Goal: Share content: Share content

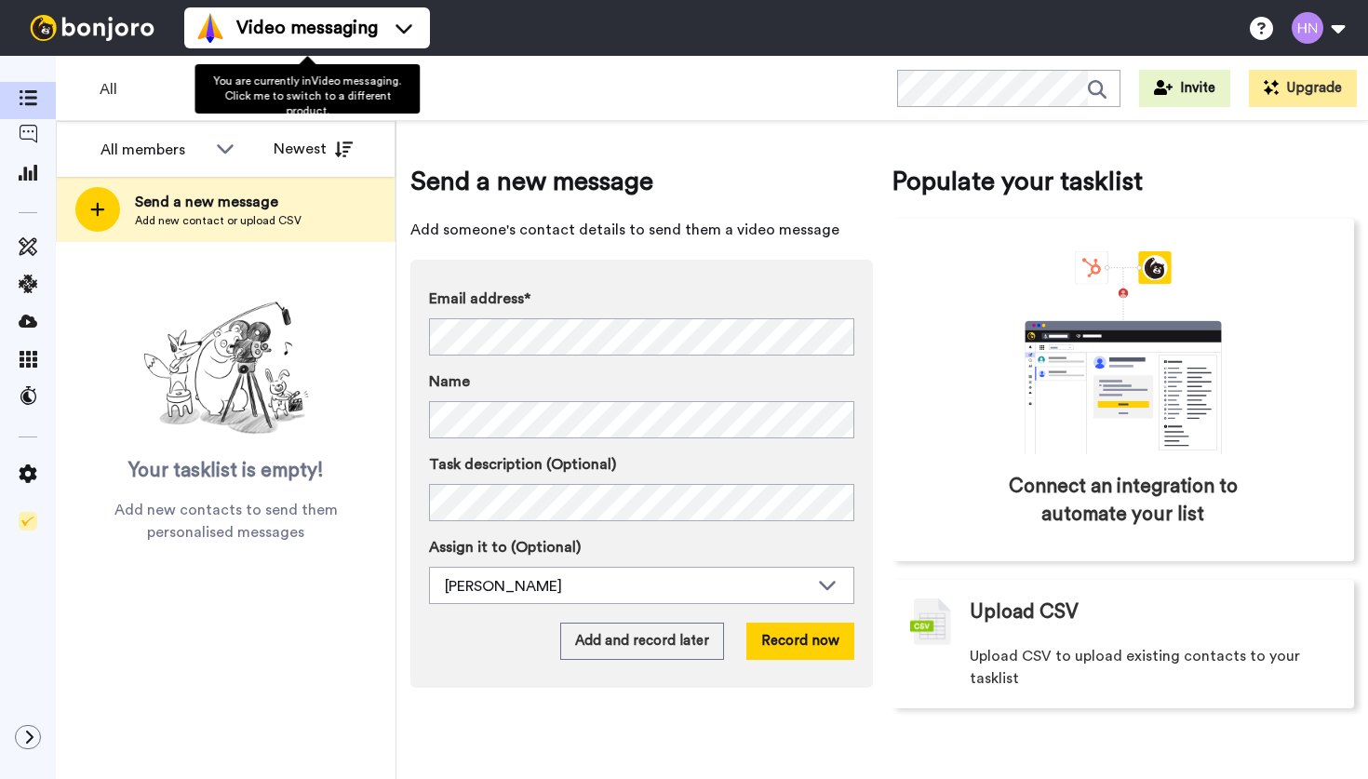
click at [399, 22] on icon at bounding box center [404, 28] width 30 height 19
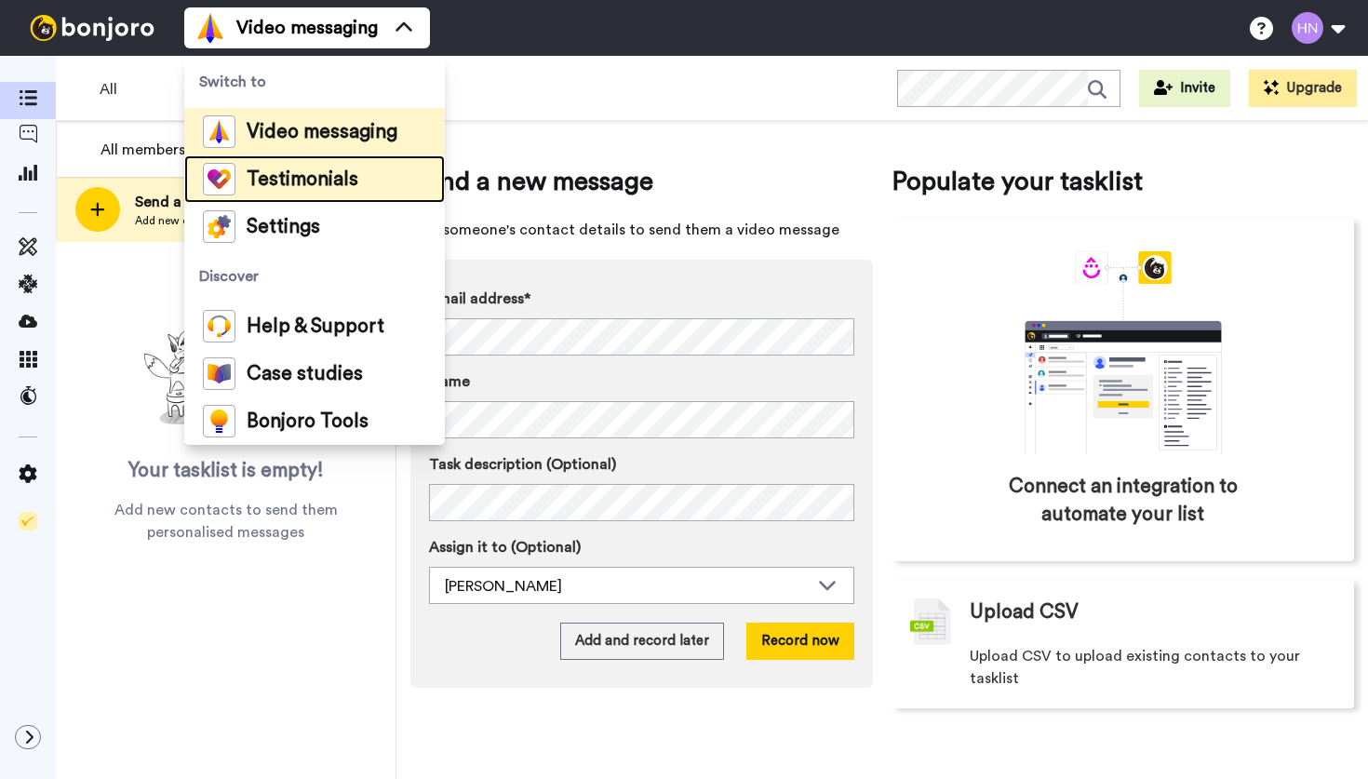
click at [319, 174] on span "Testimonials" at bounding box center [303, 179] width 112 height 19
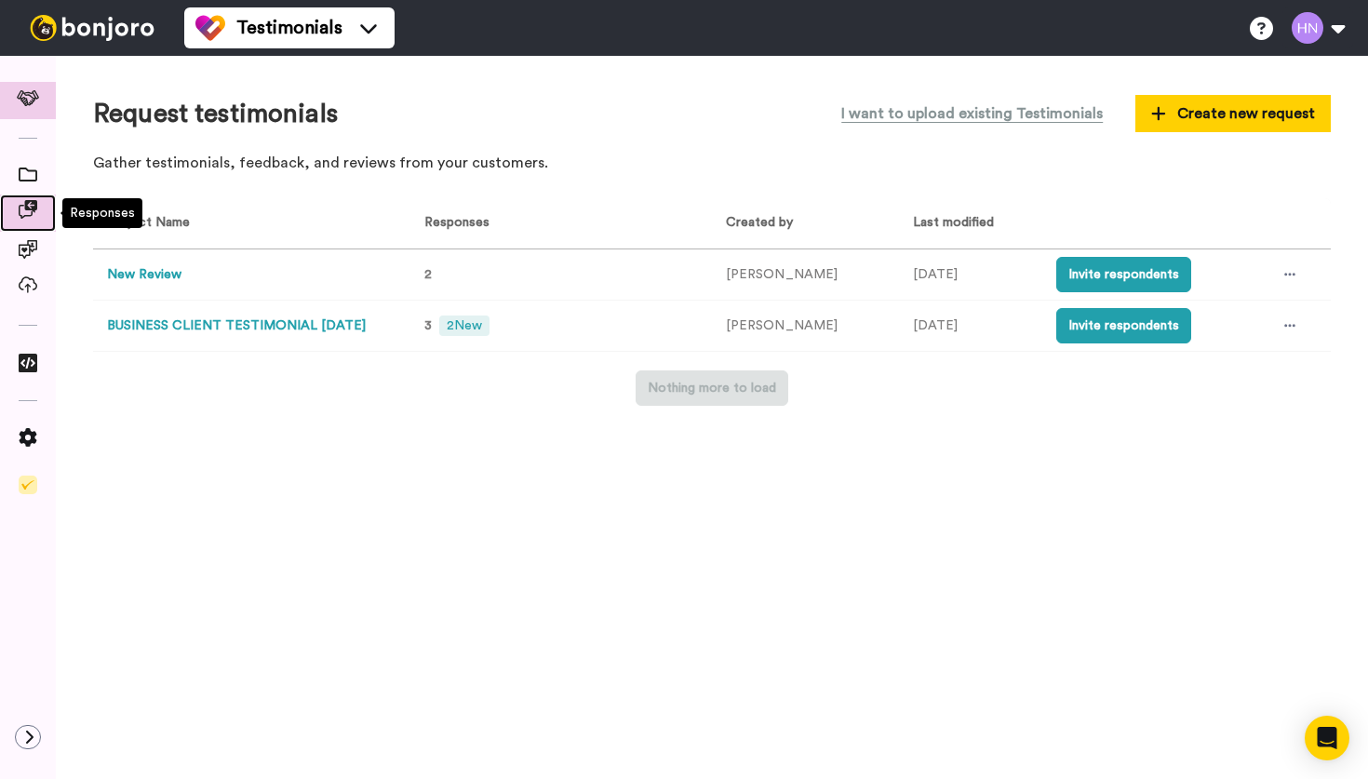
click at [30, 218] on icon at bounding box center [28, 209] width 19 height 19
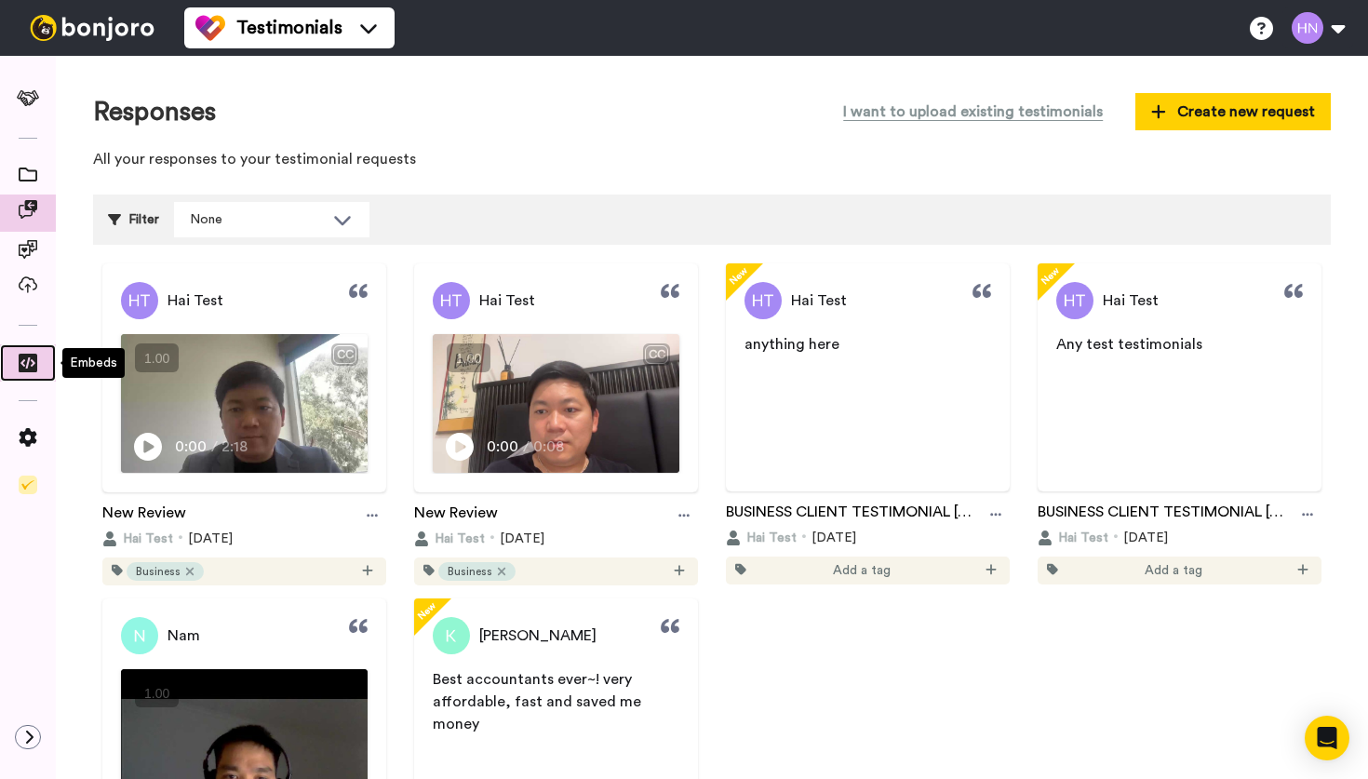
click at [33, 359] on icon at bounding box center [28, 363] width 19 height 19
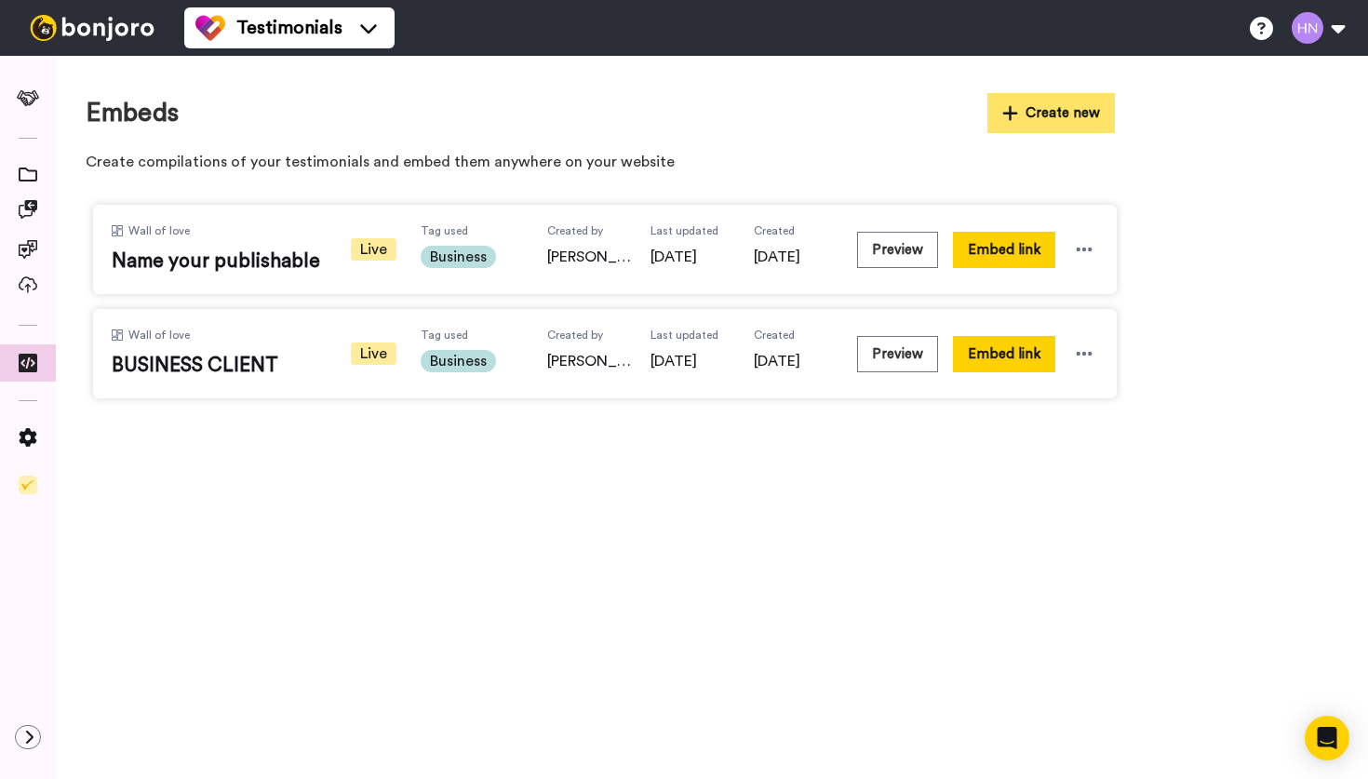
click at [1022, 103] on button "Create new" at bounding box center [1052, 113] width 128 height 40
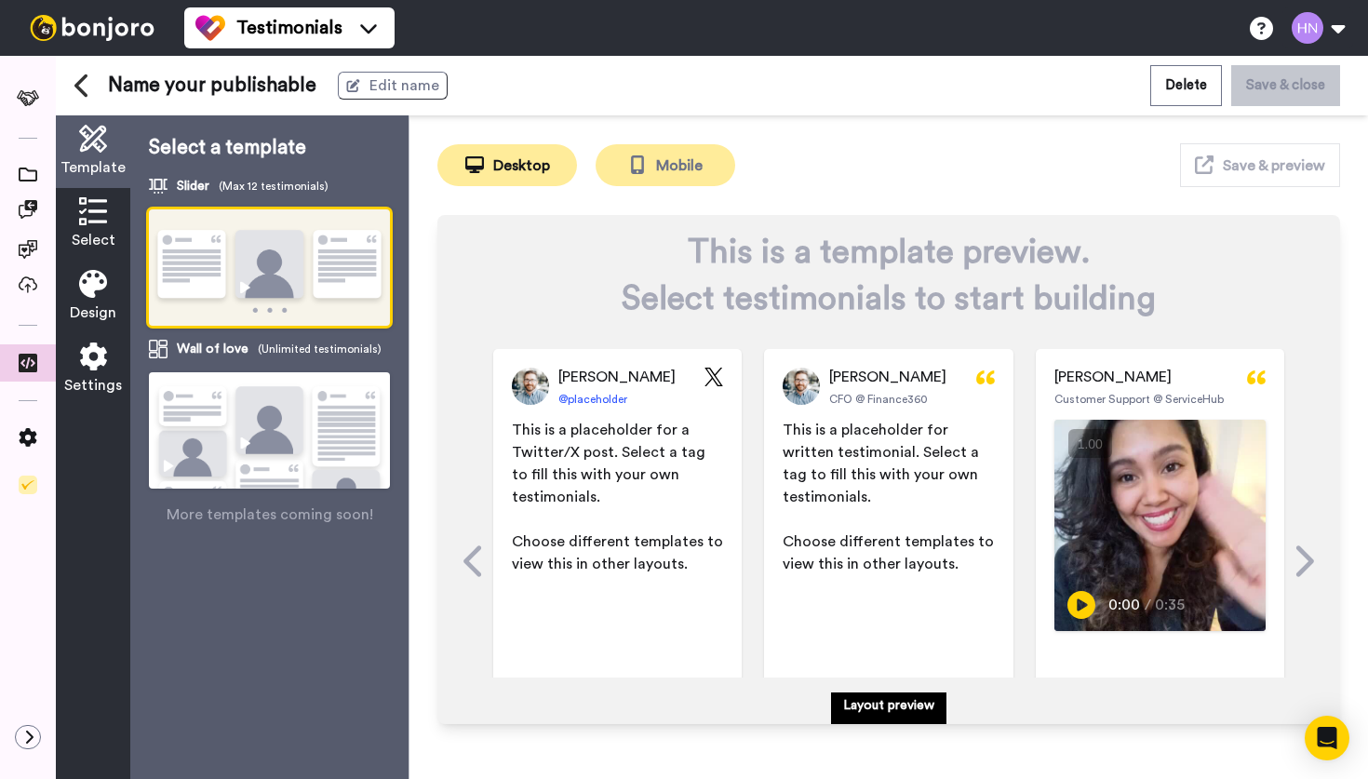
click at [680, 150] on button "Mobile" at bounding box center [666, 165] width 140 height 42
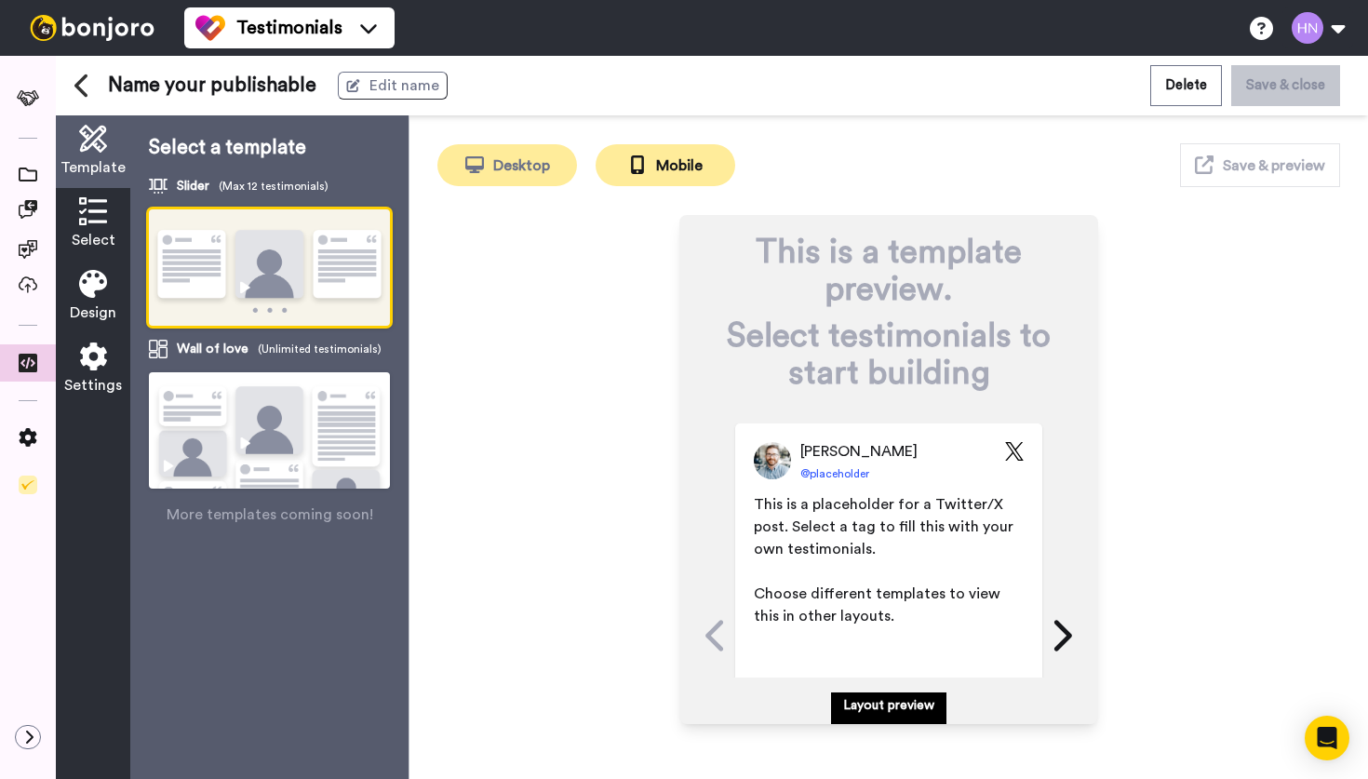
click at [544, 172] on button "Desktop" at bounding box center [507, 165] width 140 height 42
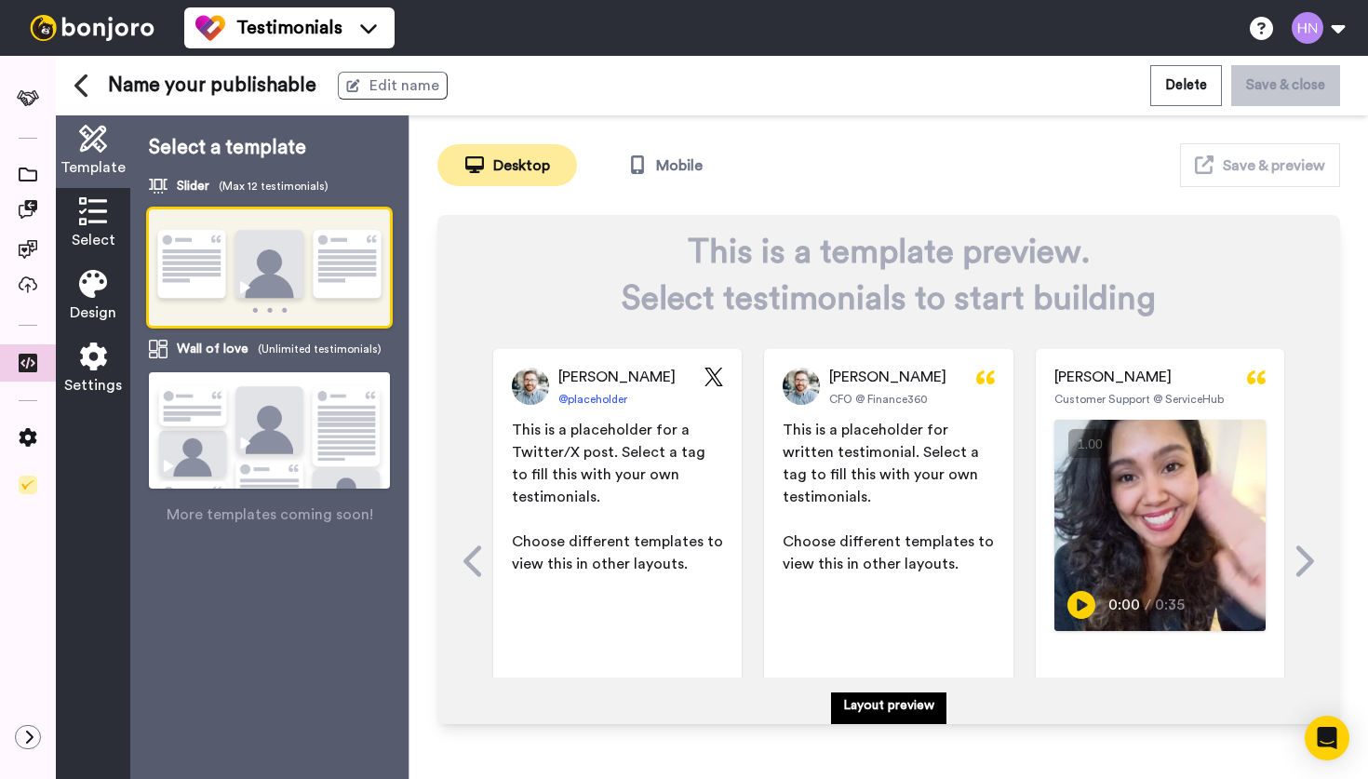
click at [290, 424] on img at bounding box center [269, 454] width 241 height 165
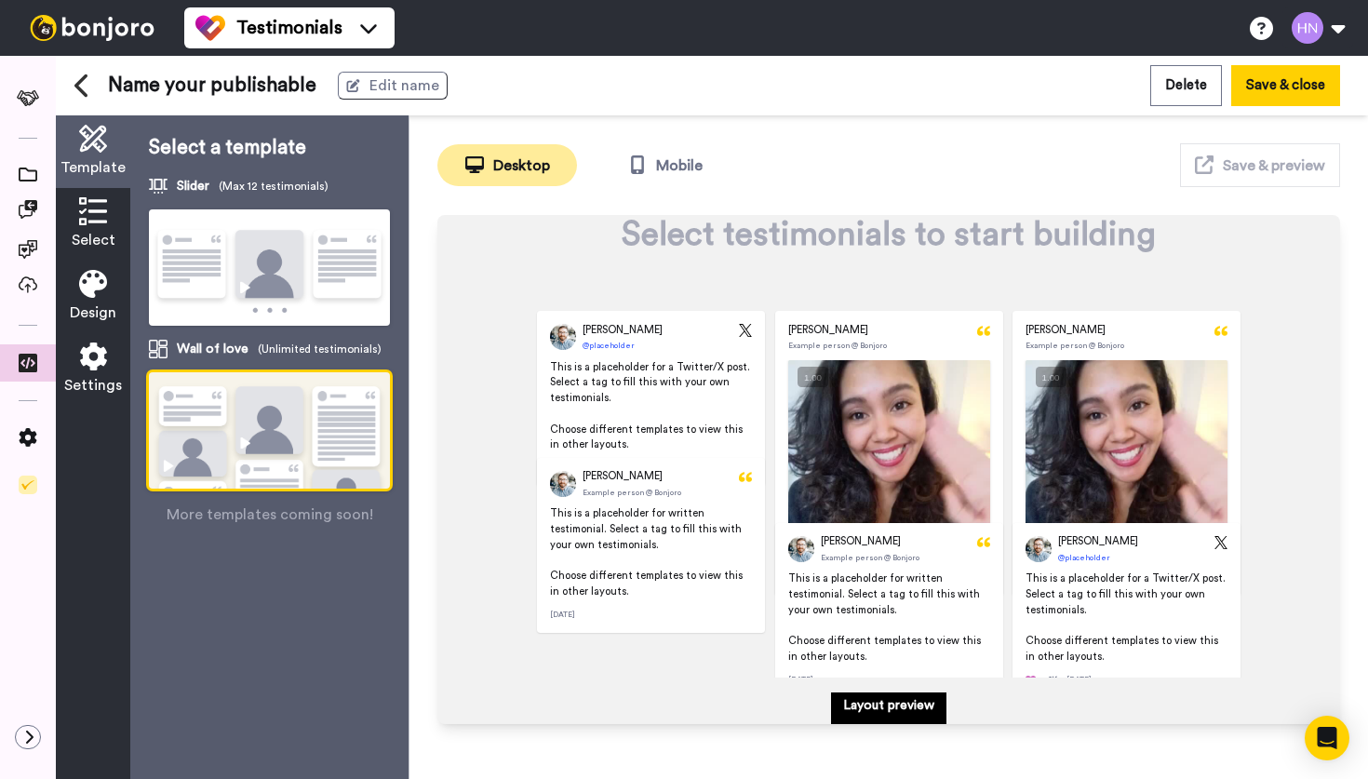
scroll to position [100, 0]
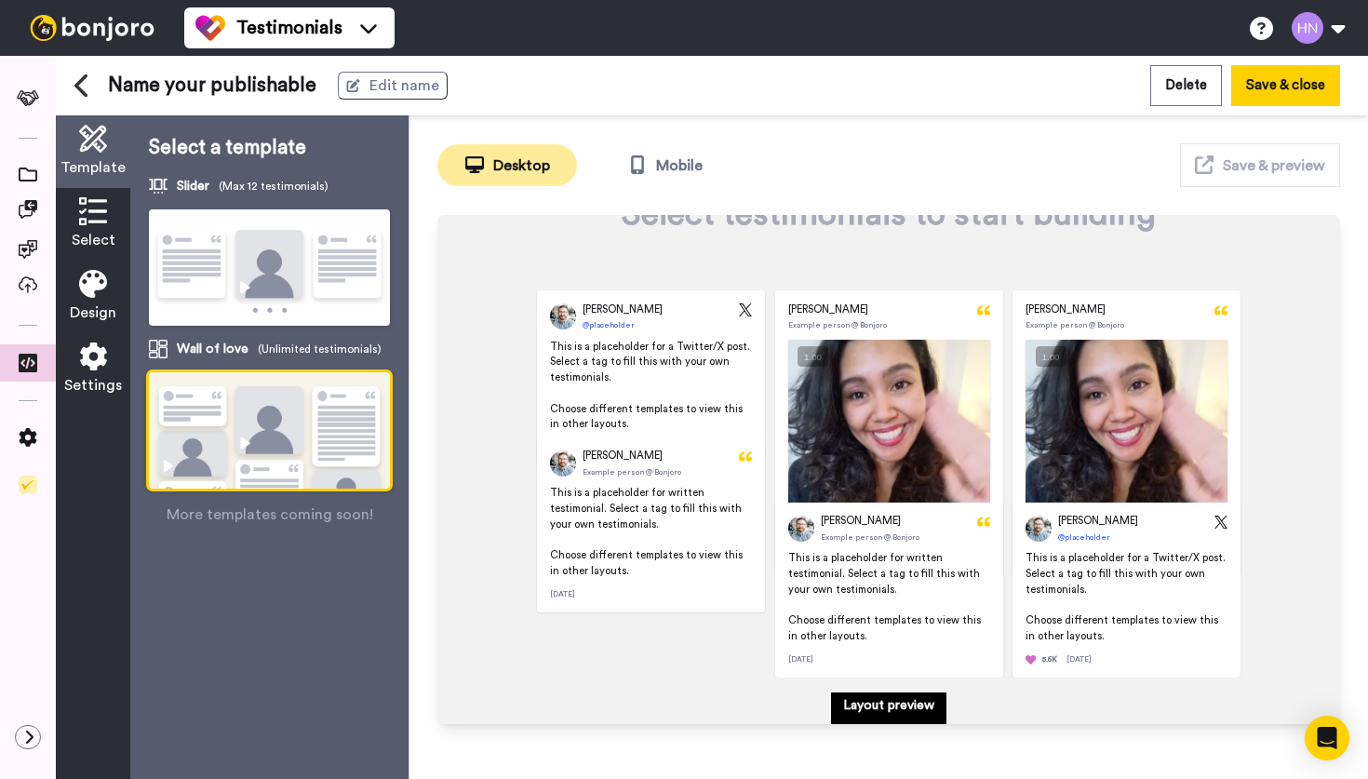
click at [885, 713] on p "Layout preview" at bounding box center [888, 705] width 91 height 19
click at [648, 176] on button "Mobile" at bounding box center [666, 165] width 140 height 42
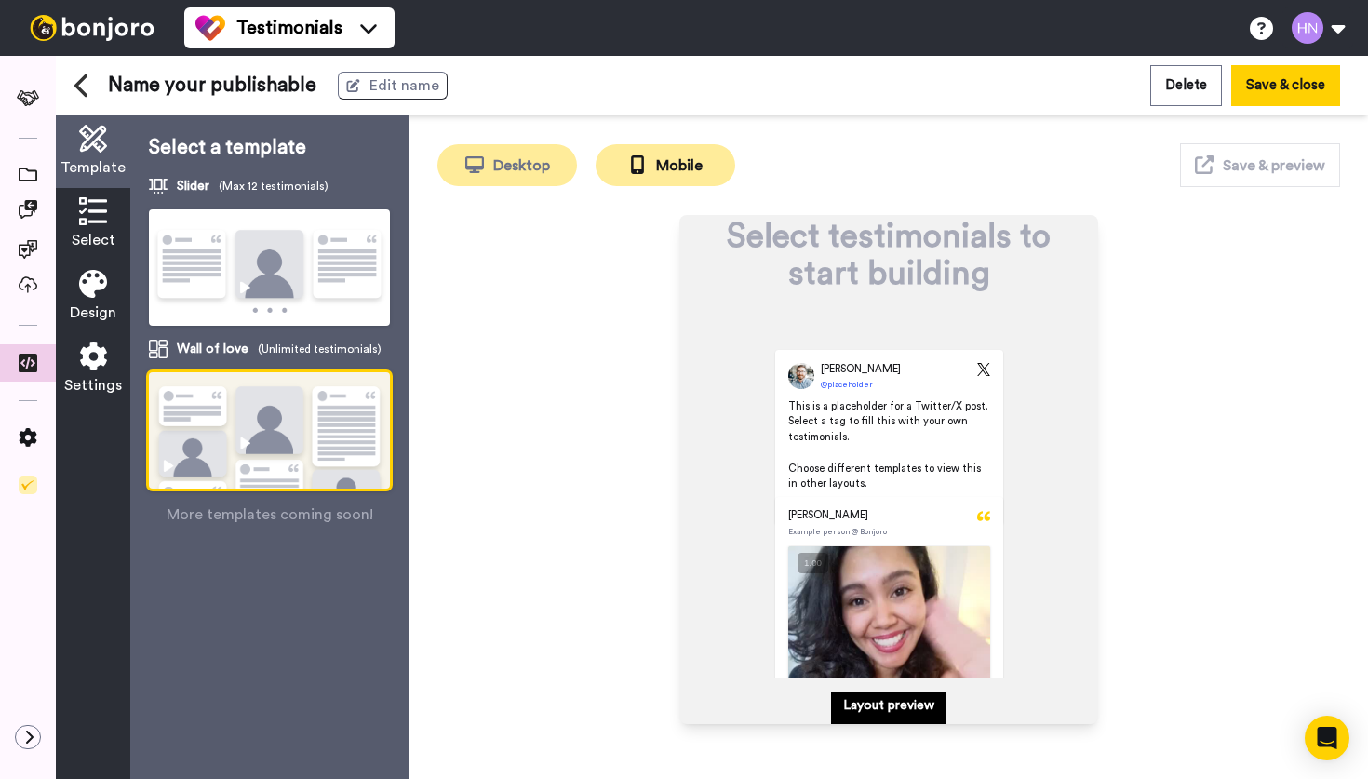
click at [532, 172] on button "Desktop" at bounding box center [507, 165] width 140 height 42
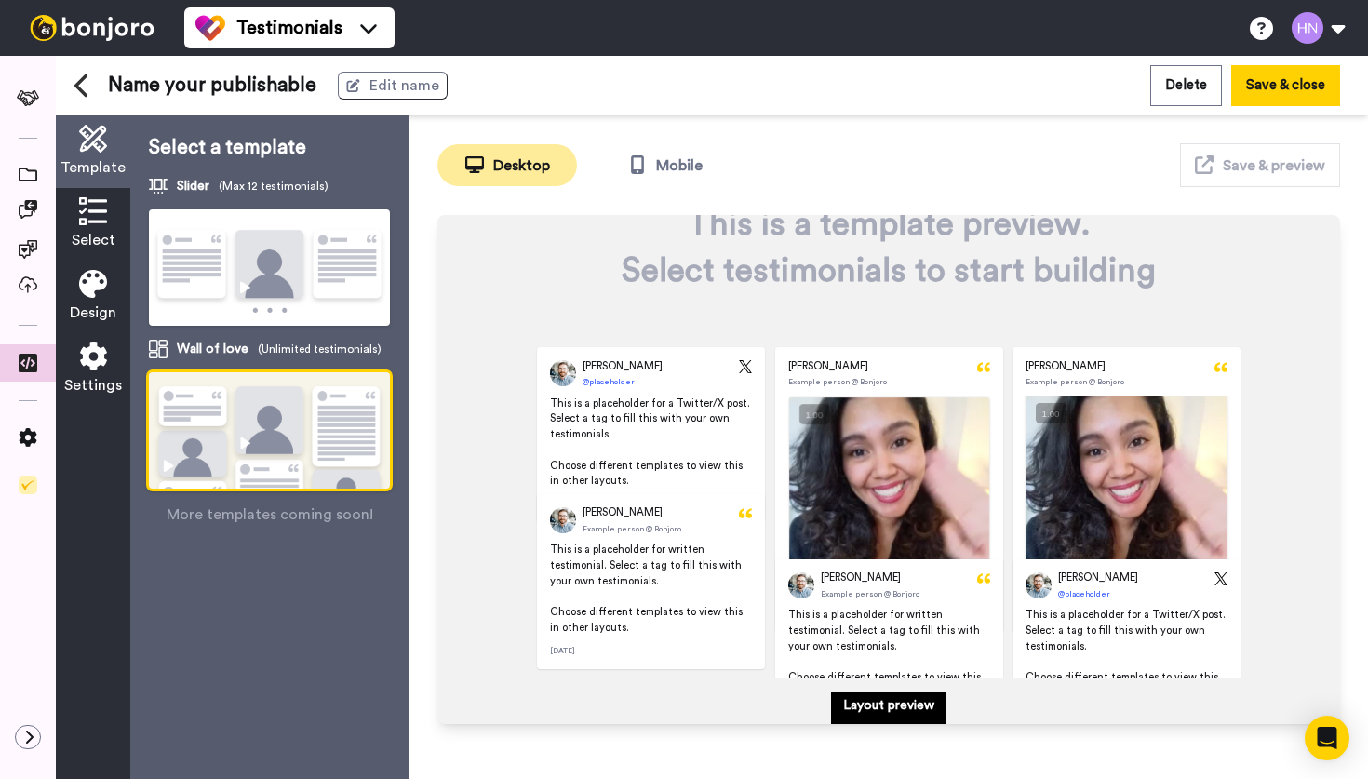
scroll to position [0, 0]
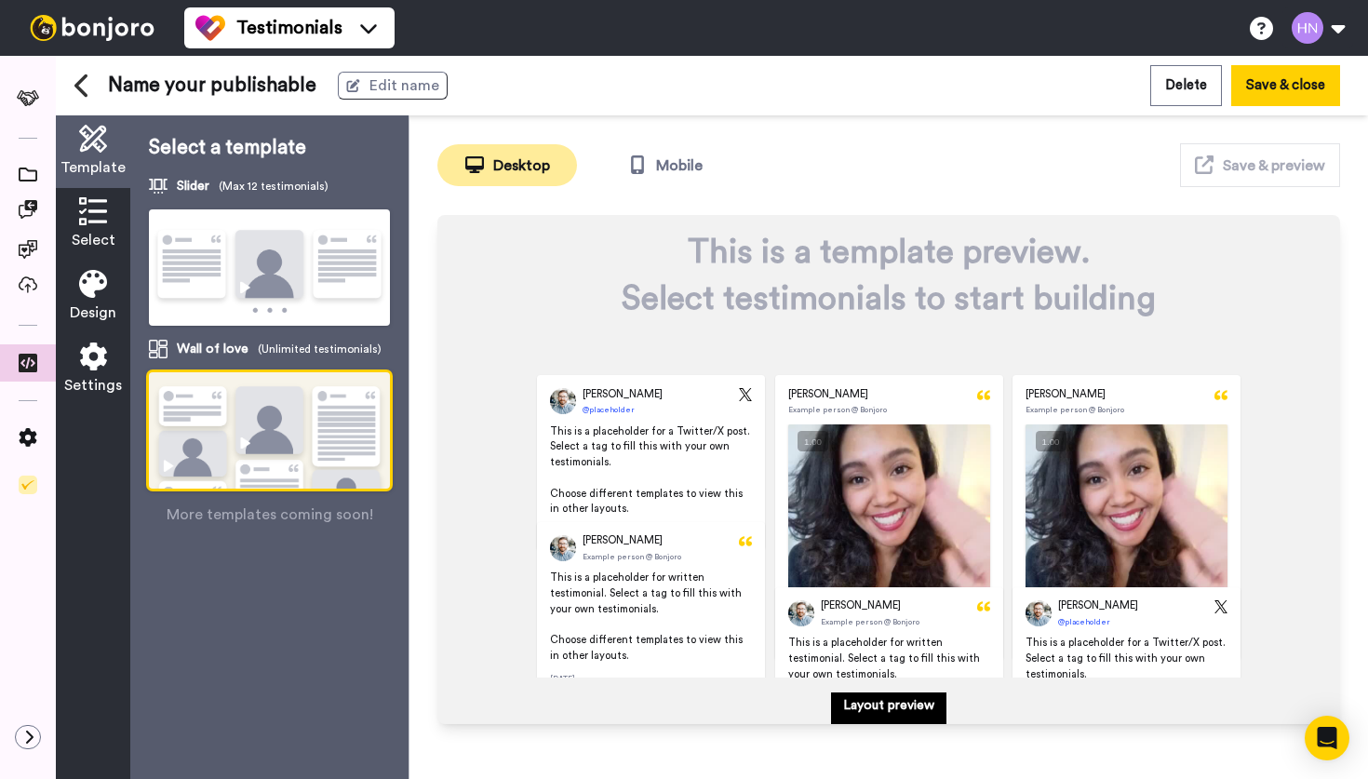
click at [895, 705] on p "Layout preview" at bounding box center [888, 705] width 91 height 19
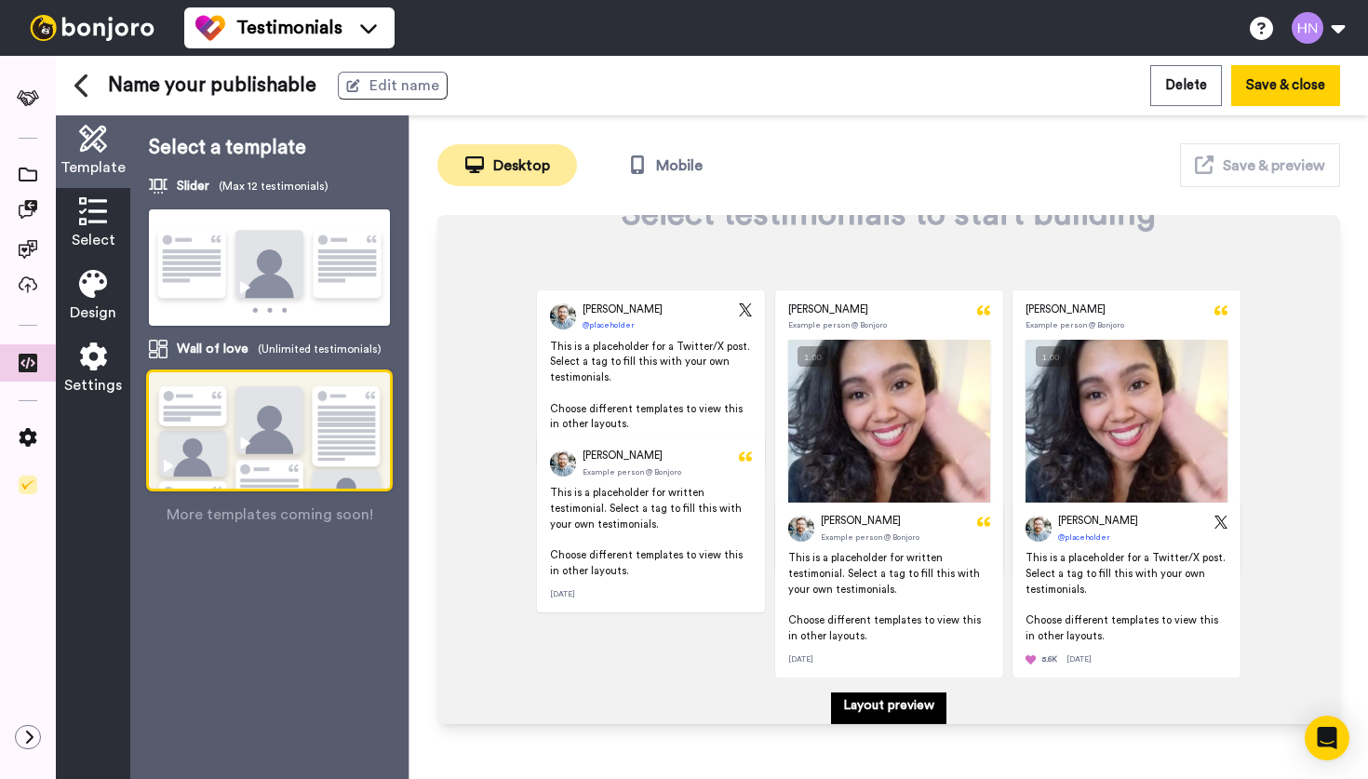
click at [90, 280] on icon at bounding box center [93, 284] width 28 height 28
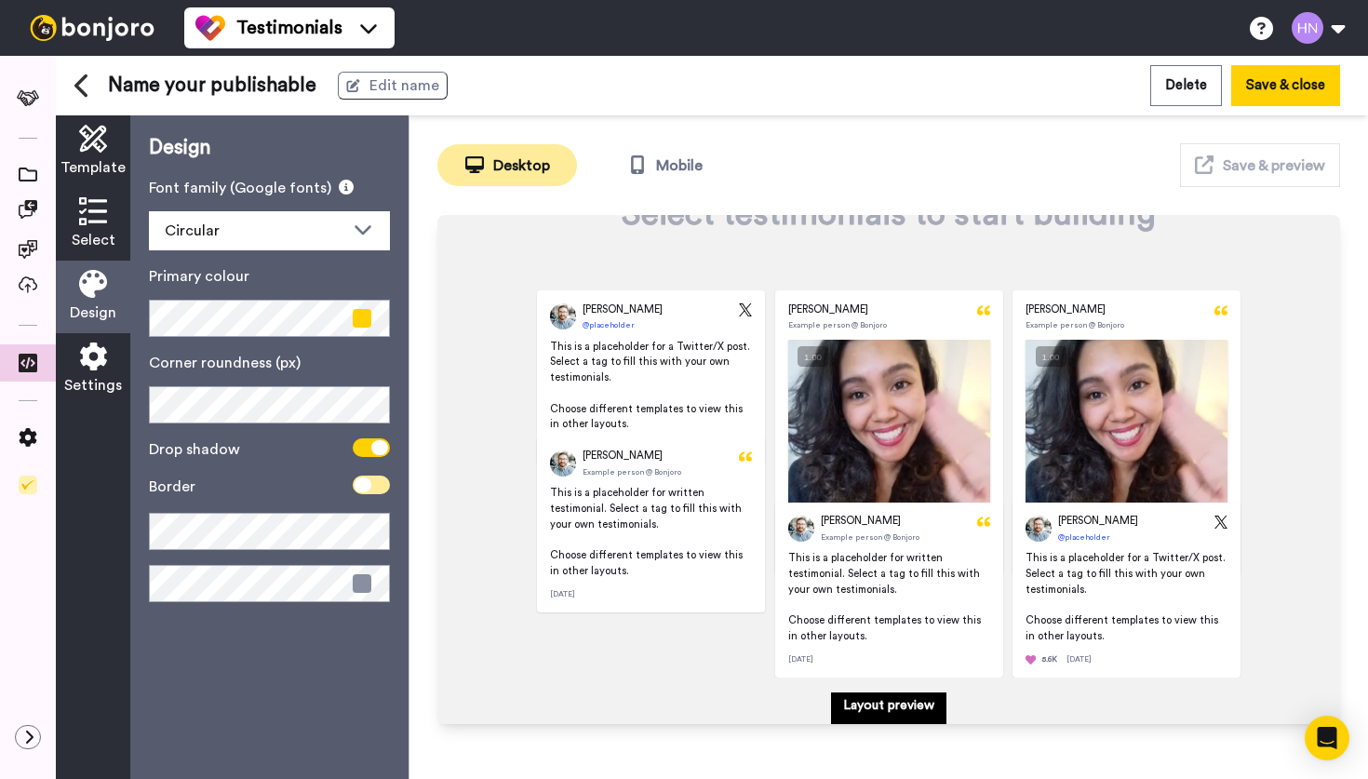
click at [373, 485] on span at bounding box center [371, 485] width 37 height 19
click at [373, 485] on icon at bounding box center [379, 485] width 17 height 15
click at [91, 368] on icon at bounding box center [93, 357] width 28 height 28
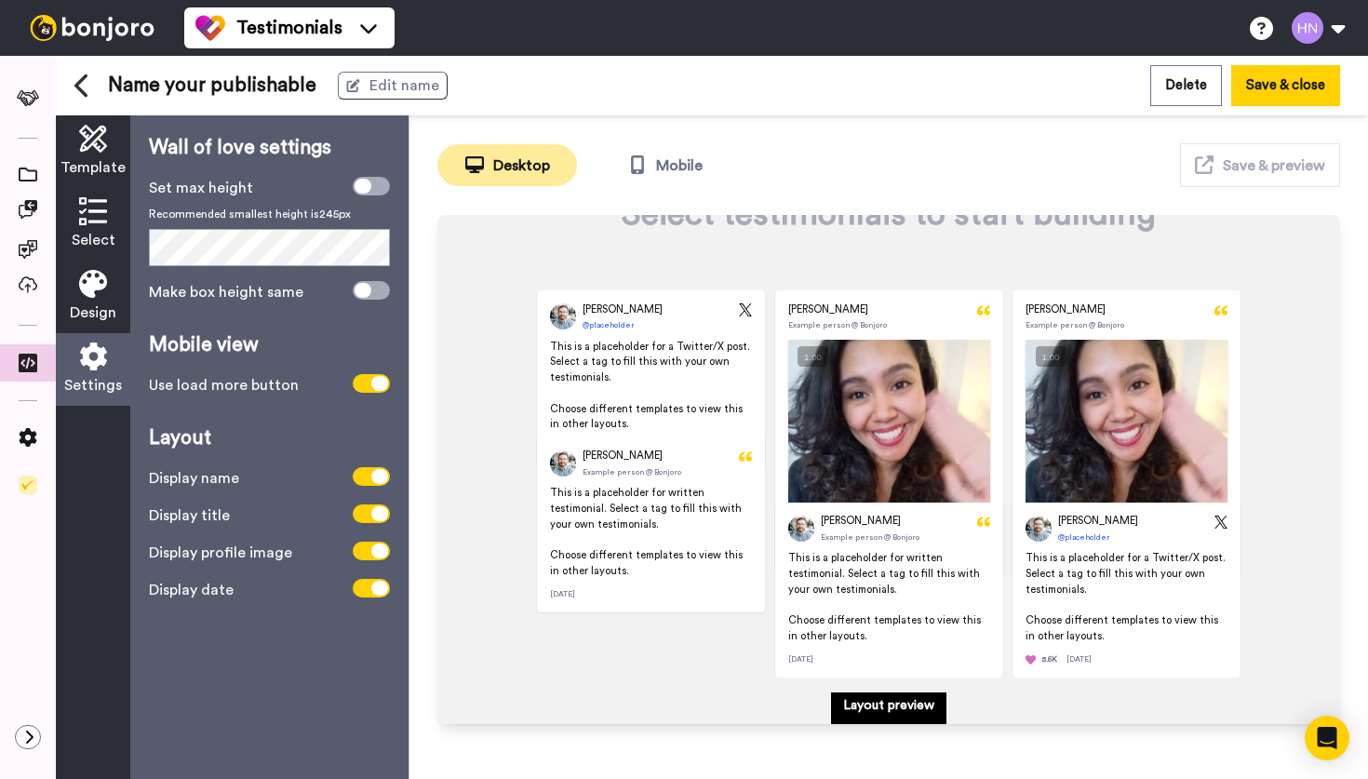
click at [100, 217] on icon at bounding box center [93, 211] width 28 height 28
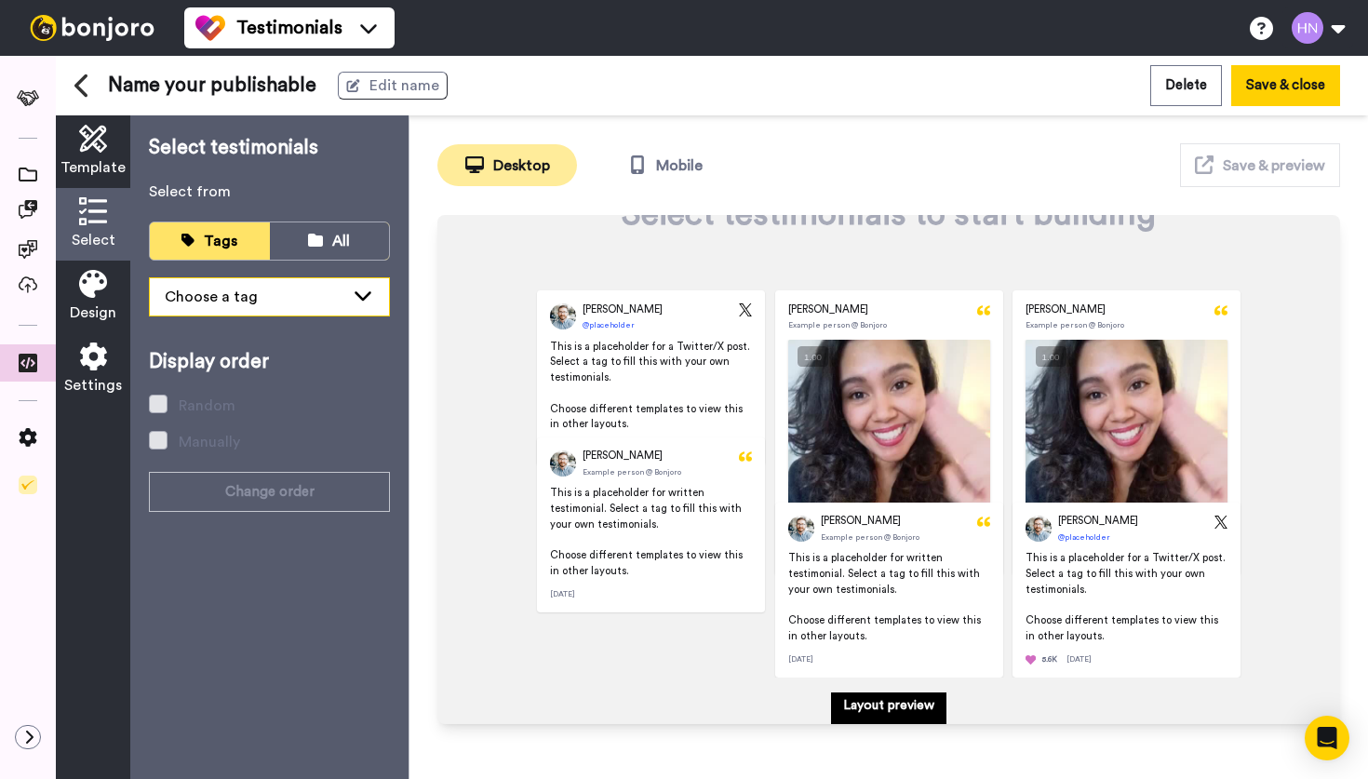
click at [271, 304] on div "Choose a tag" at bounding box center [255, 297] width 180 height 22
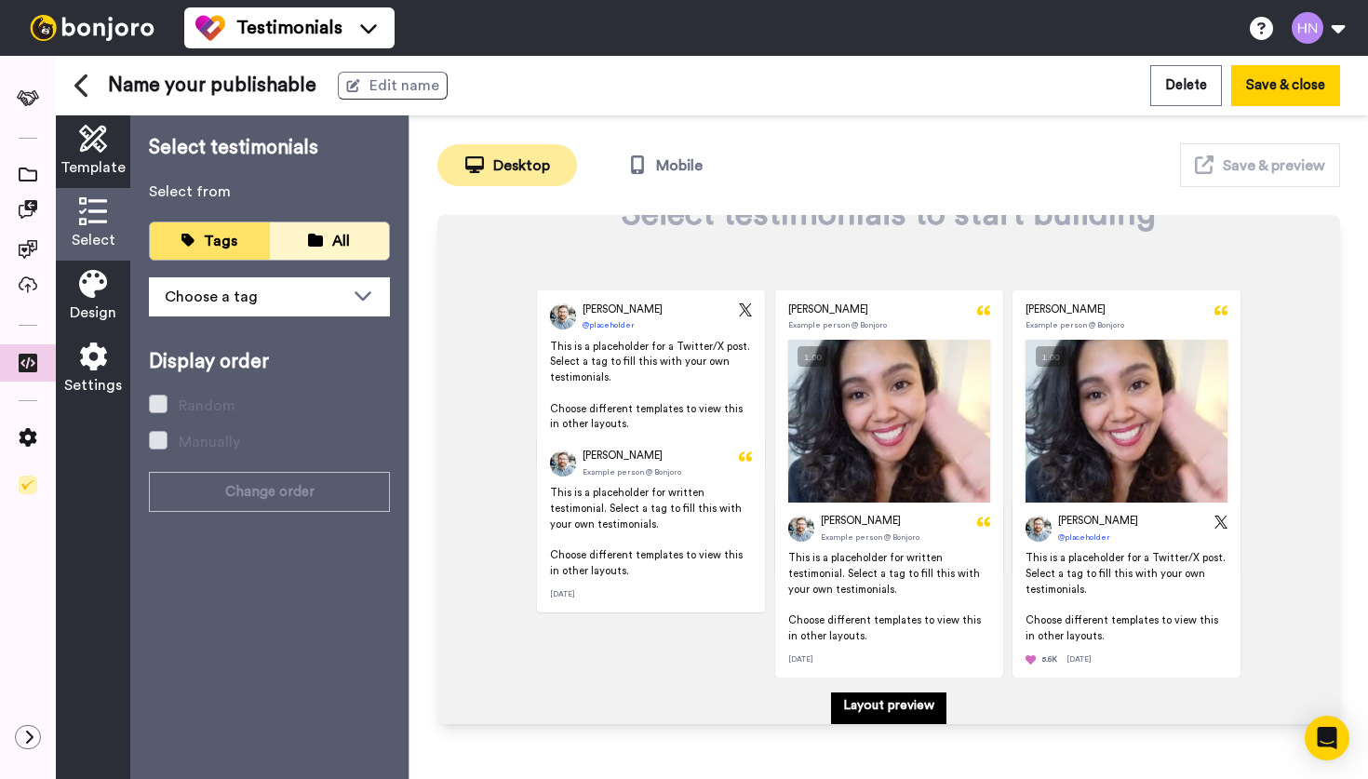
click at [304, 241] on div "All" at bounding box center [330, 241] width 92 height 21
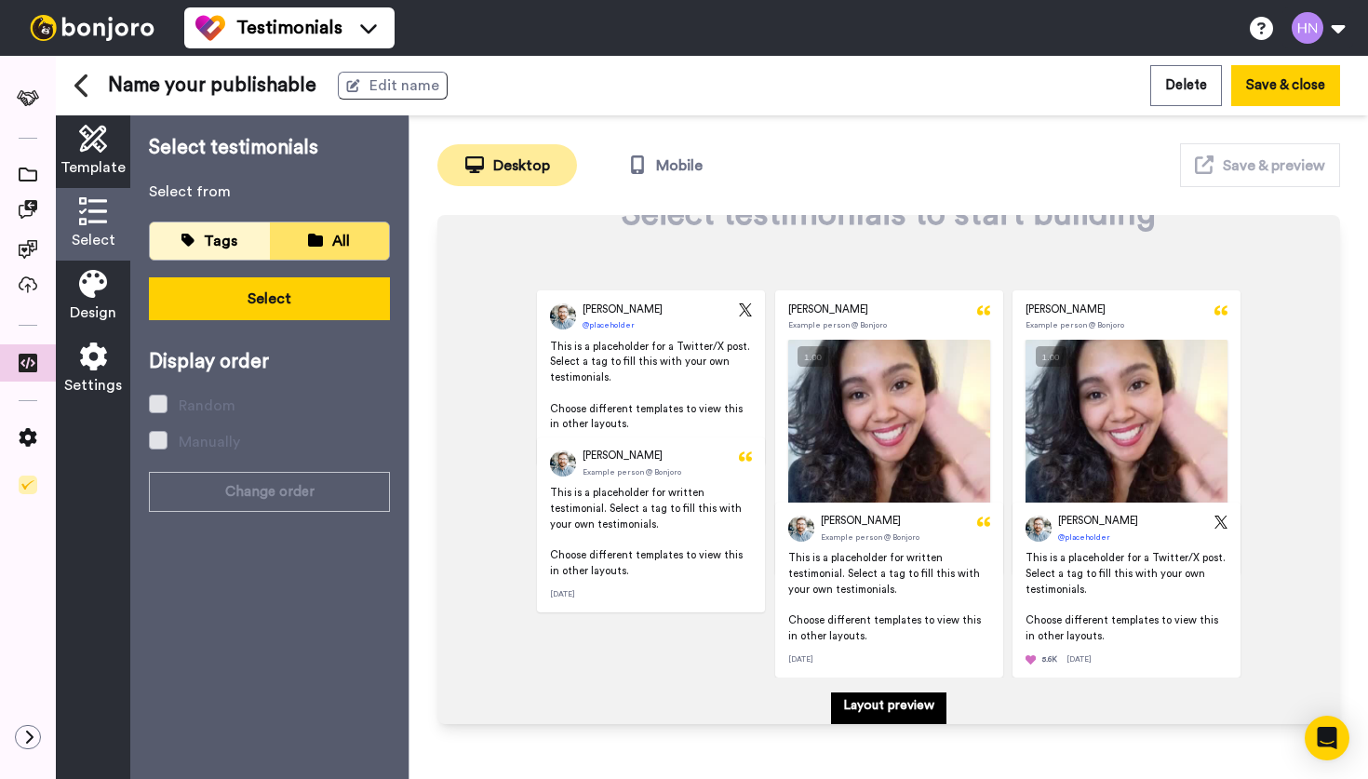
click at [218, 255] on button "Tags" at bounding box center [210, 240] width 120 height 37
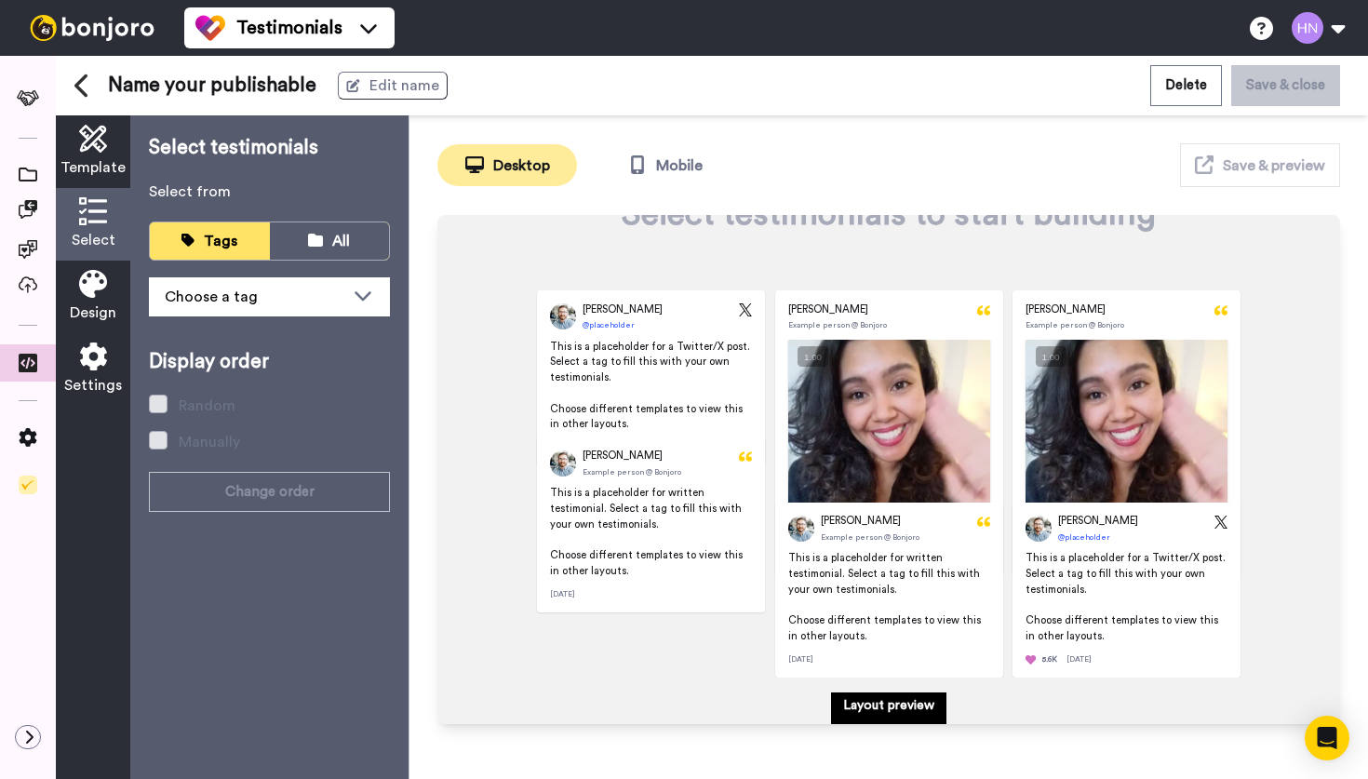
click at [78, 160] on span "Template" at bounding box center [93, 167] width 65 height 22
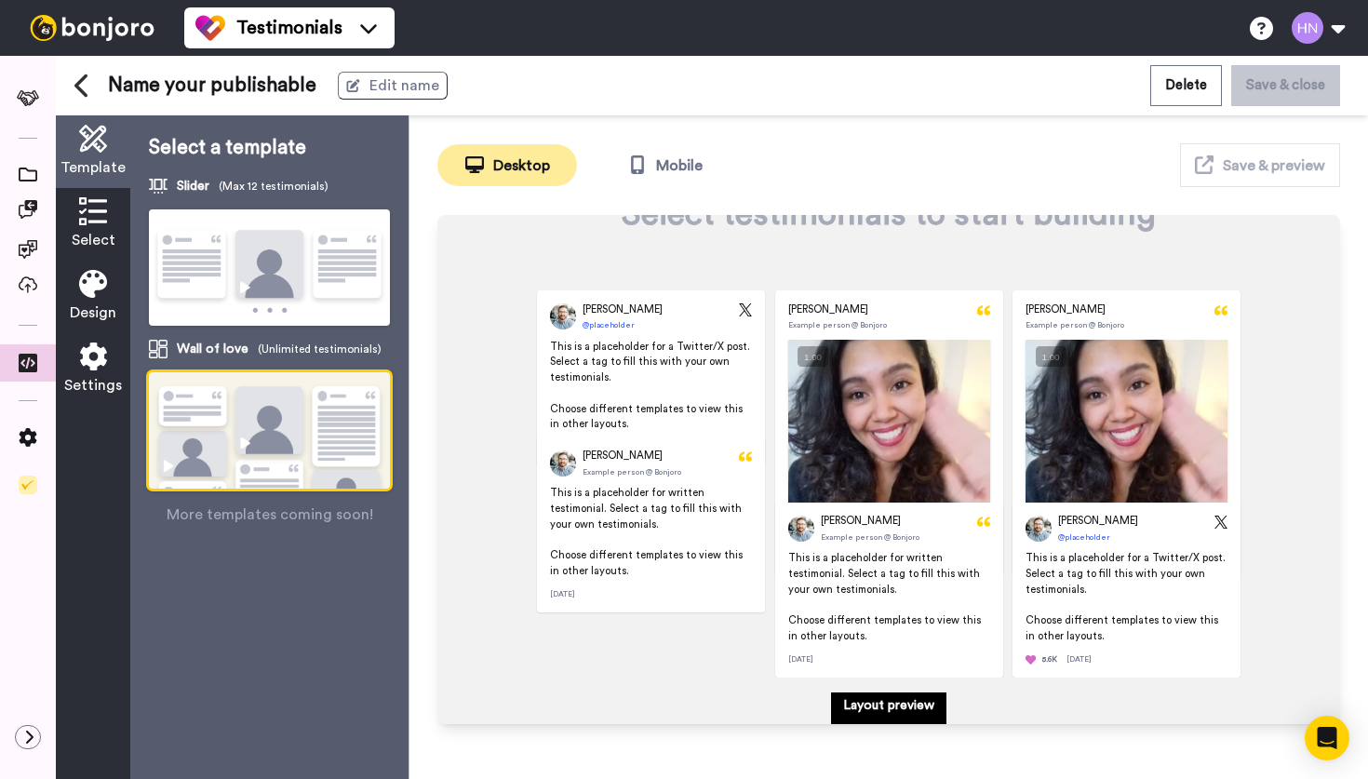
click at [260, 441] on img at bounding box center [269, 454] width 241 height 165
click at [881, 707] on p "Layout preview" at bounding box center [888, 705] width 91 height 19
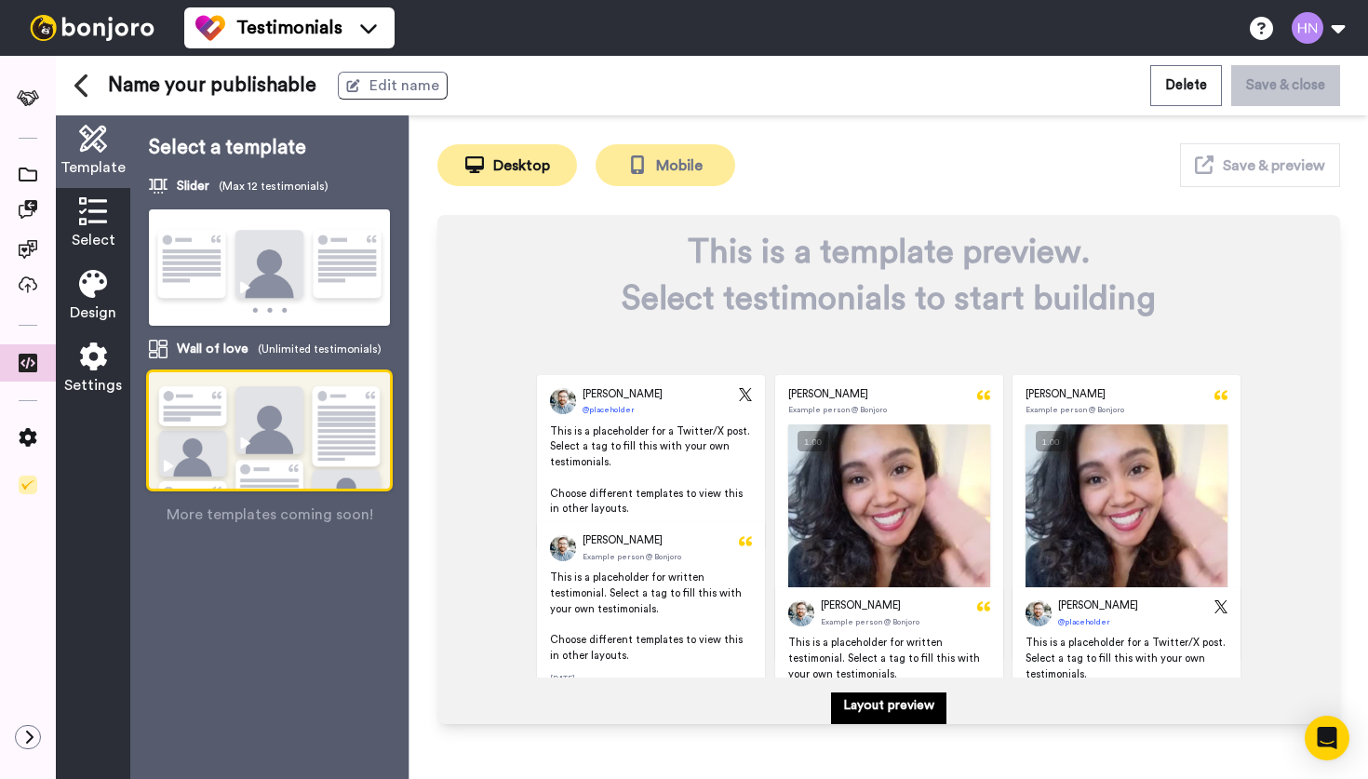
click at [673, 170] on button "Mobile" at bounding box center [666, 165] width 140 height 42
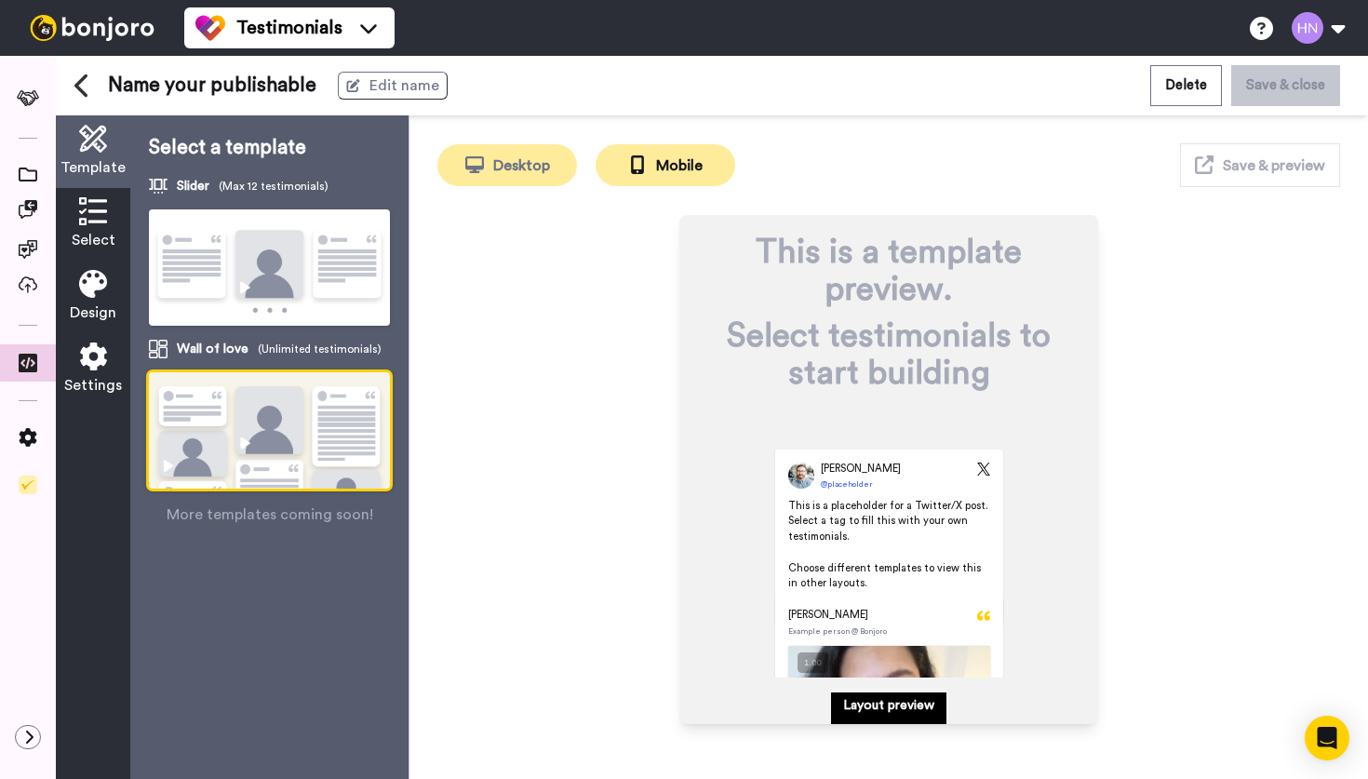
click at [534, 172] on button "Desktop" at bounding box center [507, 165] width 140 height 42
